Goal: Navigation & Orientation: Find specific page/section

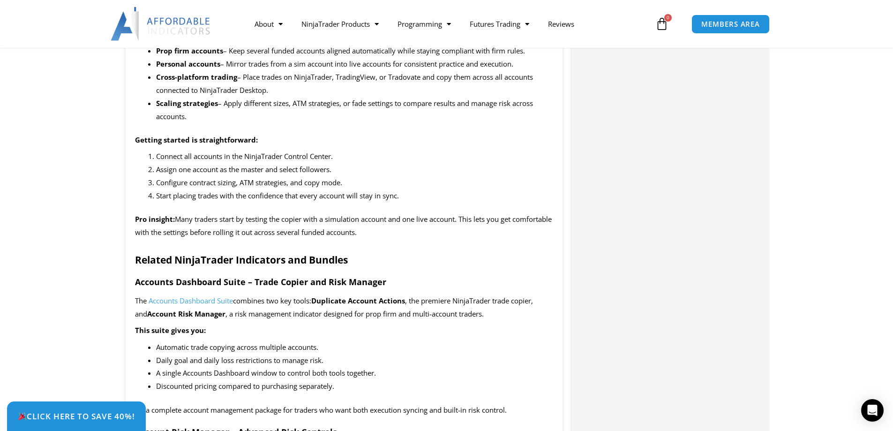
scroll to position [1078, 0]
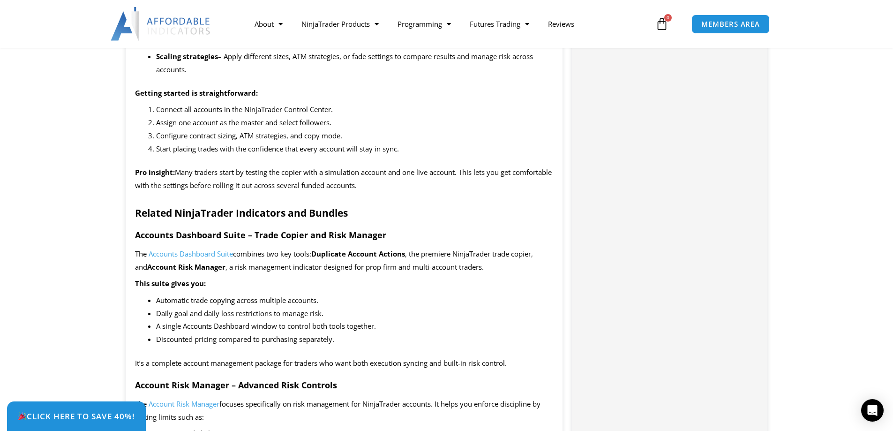
click at [226, 253] on span "Accounts Dashboard Suite" at bounding box center [191, 253] width 84 height 9
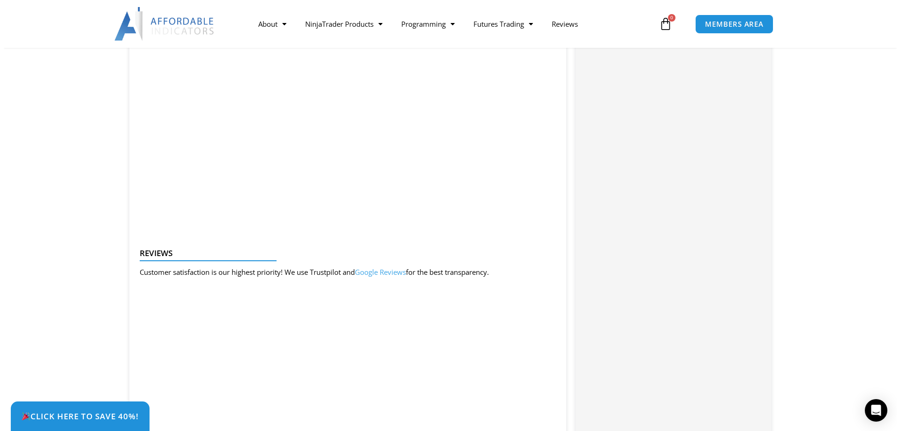
scroll to position [1359, 0]
